Goal: Find specific page/section: Find specific page/section

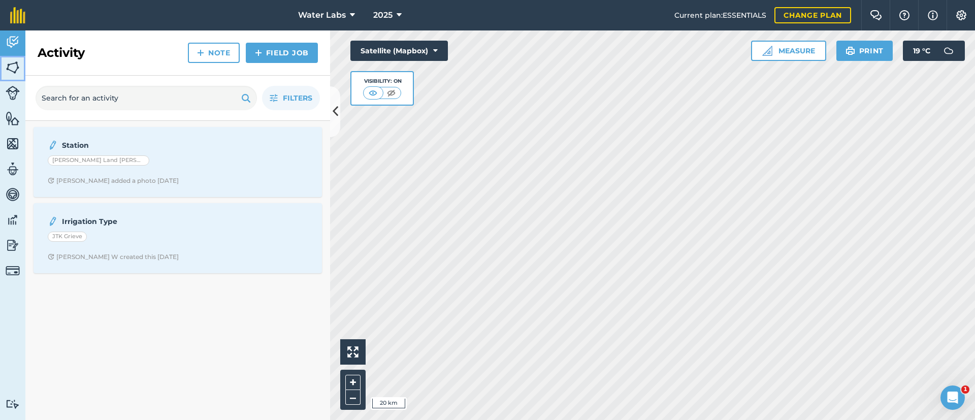
click at [20, 77] on link "Fields" at bounding box center [12, 68] width 25 height 25
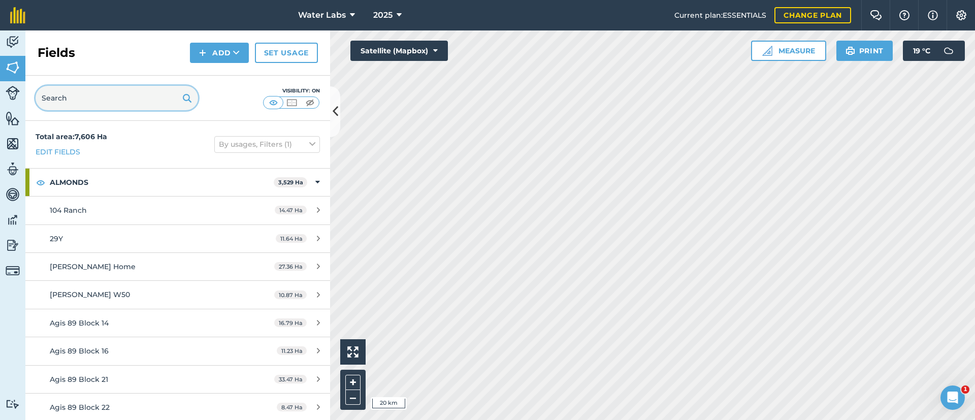
click at [115, 102] on input "text" at bounding box center [117, 98] width 162 height 24
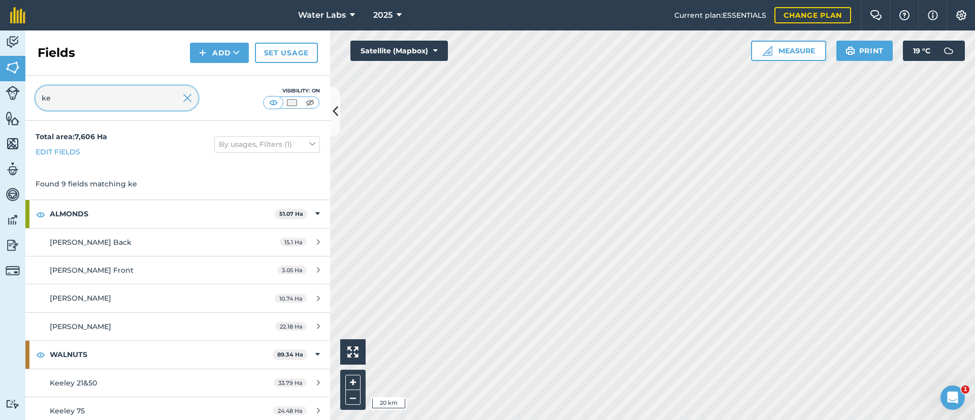
type input "k"
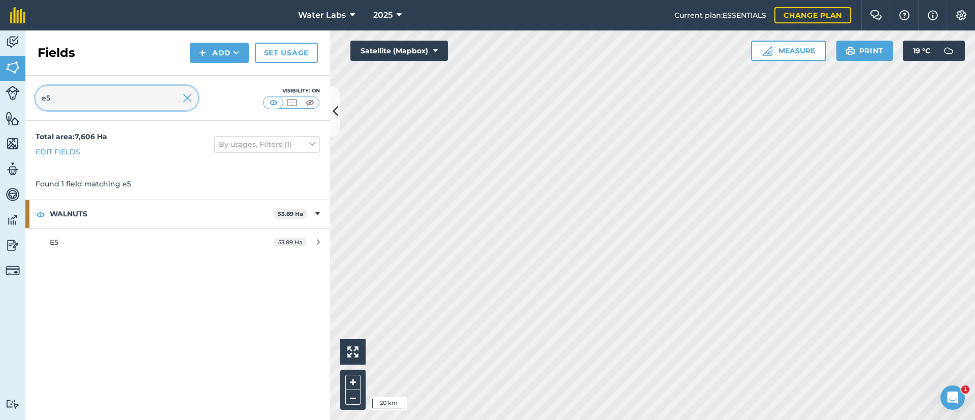
type input "e"
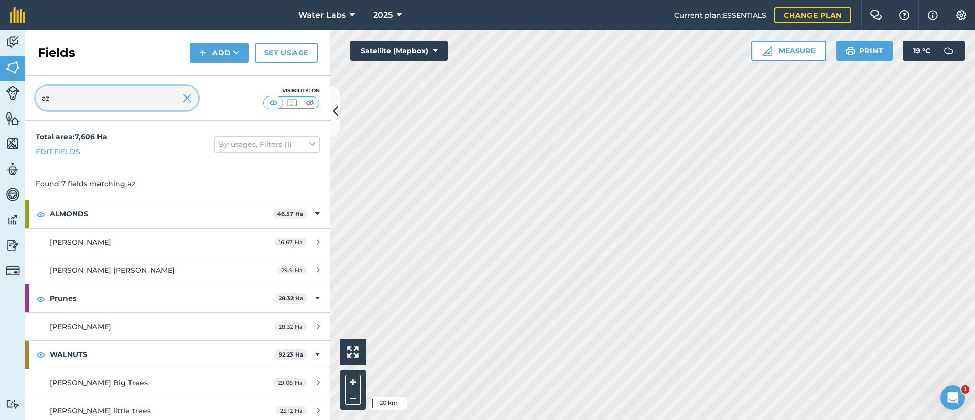
type input "a"
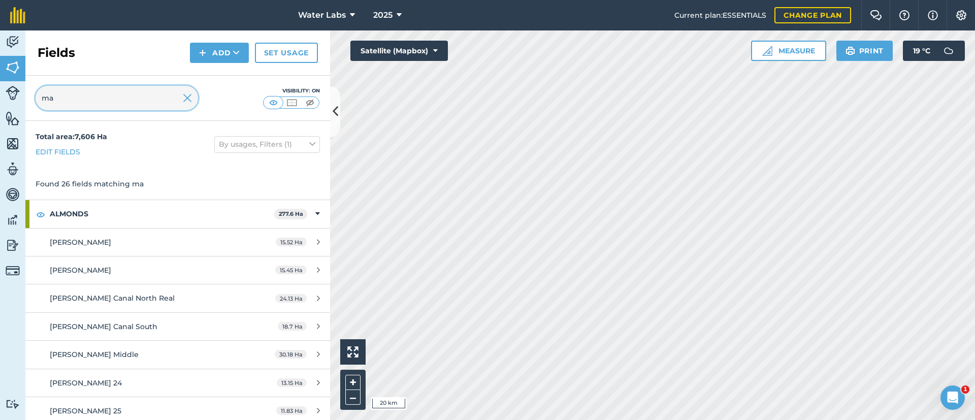
type input "m"
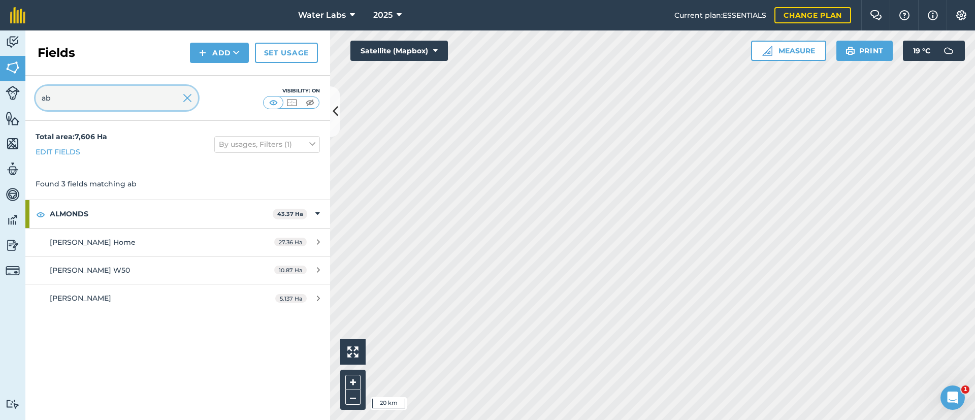
type input "a"
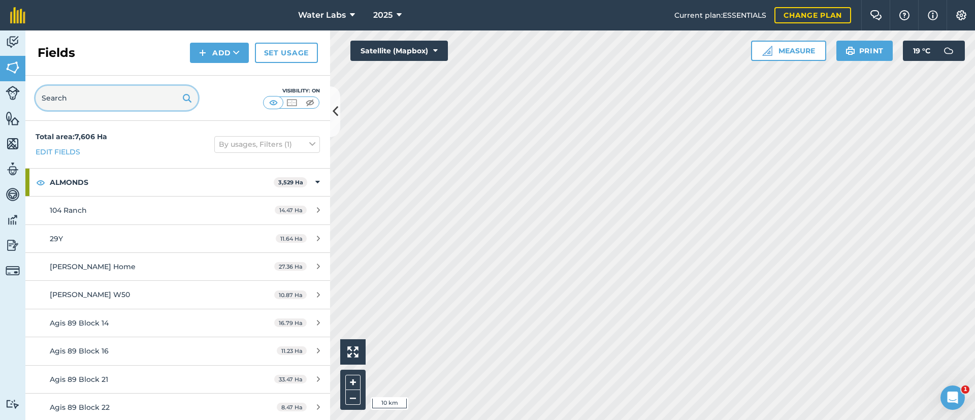
click at [106, 103] on input "text" at bounding box center [117, 98] width 162 height 24
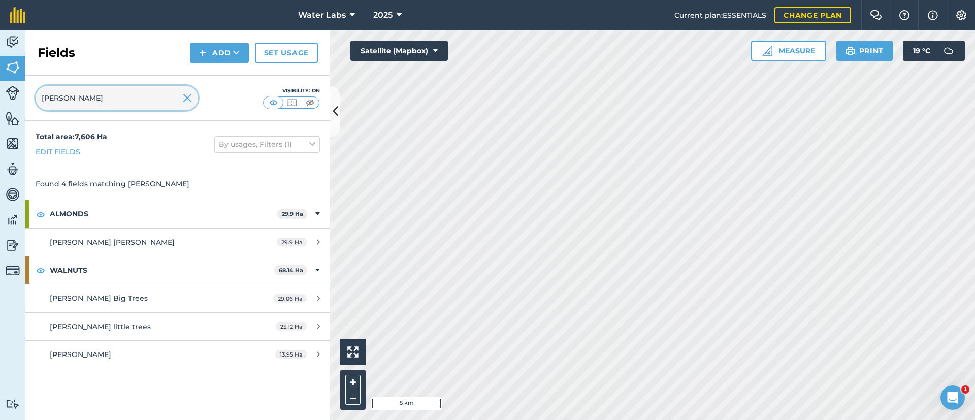
type input "[PERSON_NAME]"
click at [184, 100] on img at bounding box center [187, 98] width 9 height 12
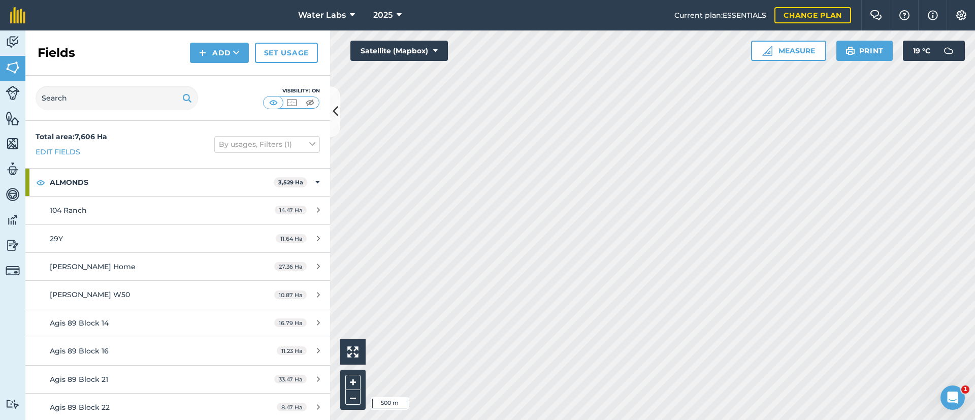
click at [558, 0] on html "Water Labs 2025 Current plan : ESSENTIALS Change plan Farm Chat Help Info Setti…" at bounding box center [487, 210] width 975 height 420
